Goal: Check status: Check status

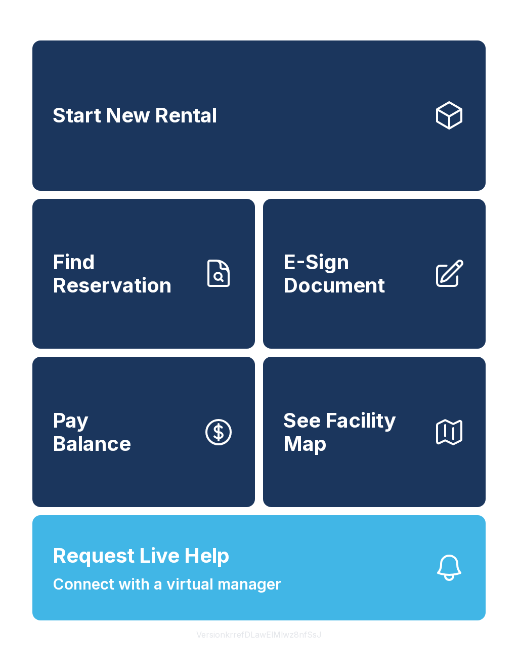
click at [414, 590] on button "Request Live Help Connect with a virtual manager" at bounding box center [259, 567] width 454 height 105
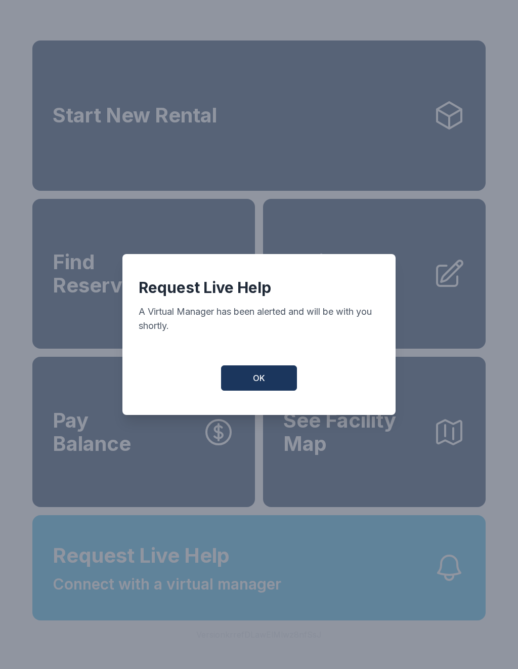
click at [285, 380] on button "OK" at bounding box center [259, 378] width 76 height 25
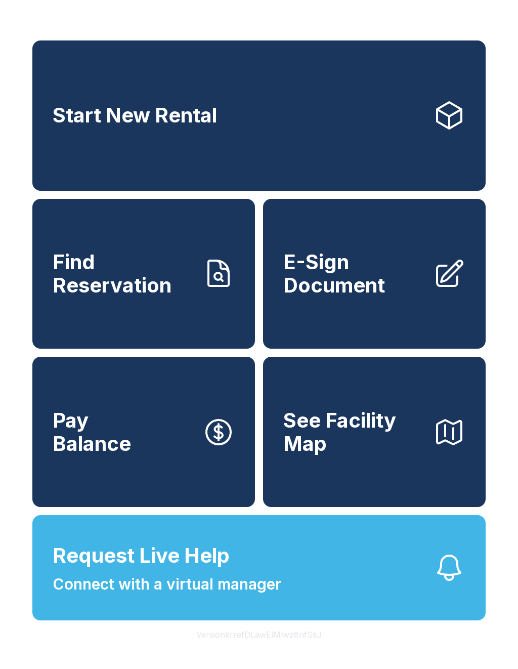
click at [145, 297] on span "Find Reservation" at bounding box center [124, 274] width 142 height 46
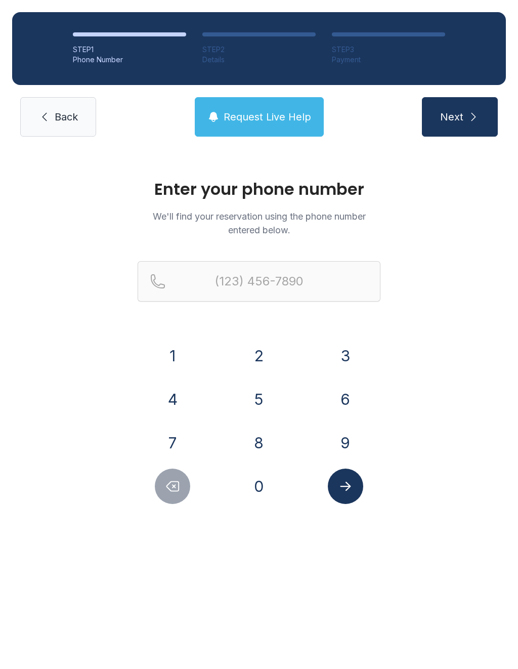
click at [344, 357] on button "3" at bounding box center [345, 355] width 35 height 35
click at [349, 407] on button "6" at bounding box center [345, 399] width 35 height 35
click at [177, 409] on button "4" at bounding box center [172, 399] width 35 height 35
click at [184, 445] on button "7" at bounding box center [172, 442] width 35 height 35
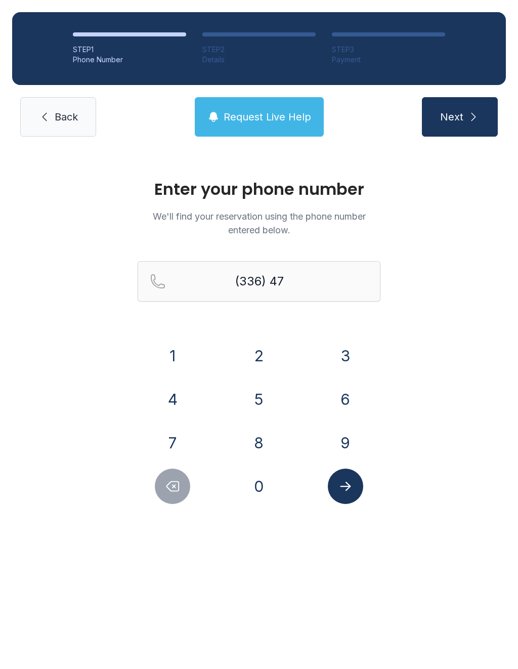
click at [348, 351] on button "3" at bounding box center [345, 355] width 35 height 35
type input "(336) 473-"
